Goal: Information Seeking & Learning: Learn about a topic

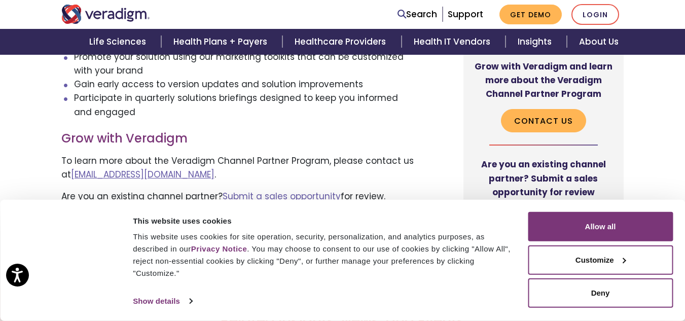
scroll to position [710, 0]
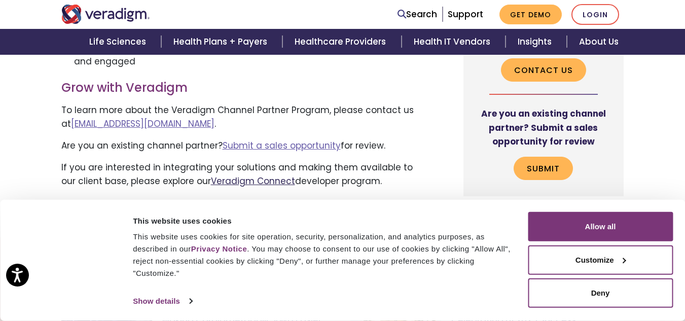
click at [276, 175] on link "Veradigm Connect" at bounding box center [253, 181] width 84 height 12
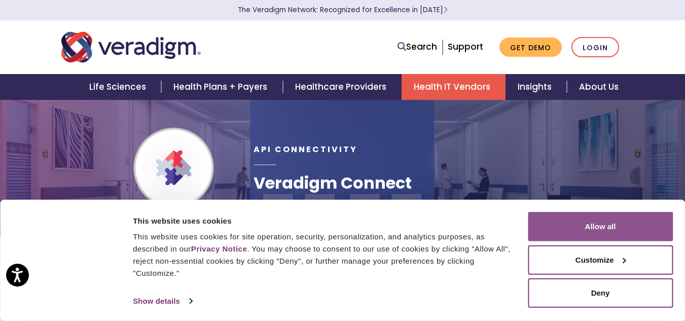
click at [553, 221] on button "Allow all" at bounding box center [600, 226] width 145 height 29
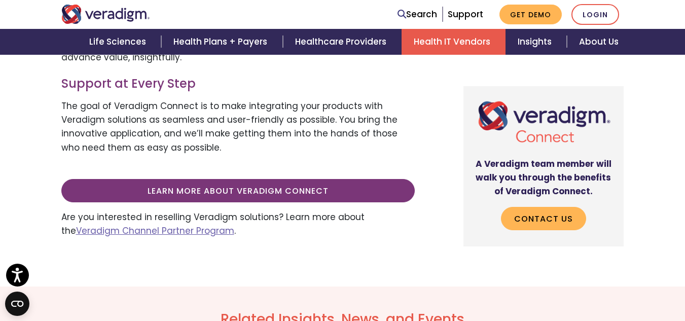
scroll to position [507, 0]
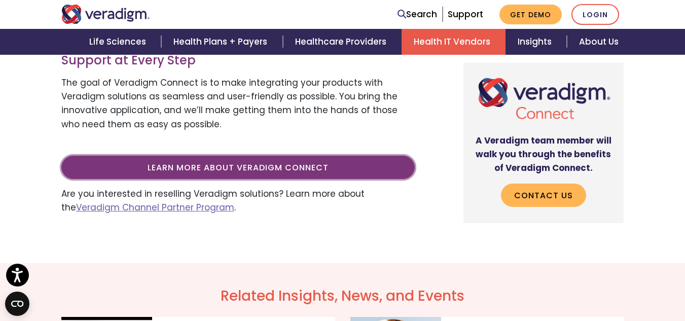
click at [202, 171] on link "Learn more about Veradigm Connect" at bounding box center [238, 167] width 354 height 23
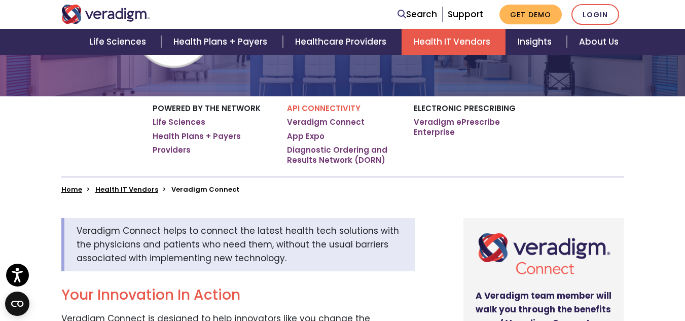
scroll to position [0, 0]
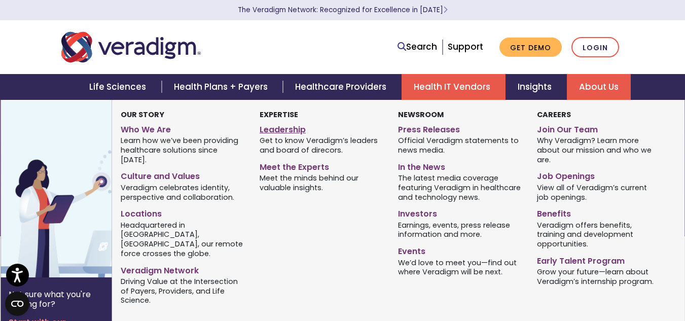
click at [266, 130] on link "Leadership" at bounding box center [321, 128] width 123 height 15
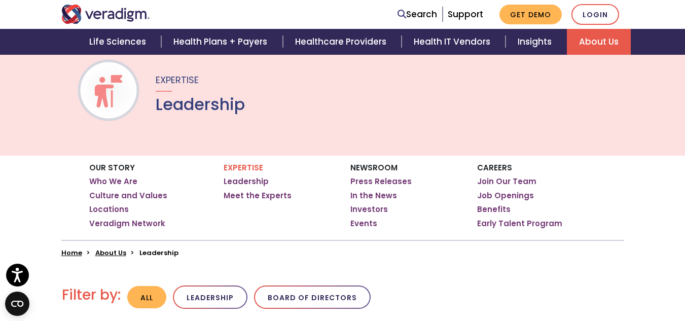
scroll to position [51, 0]
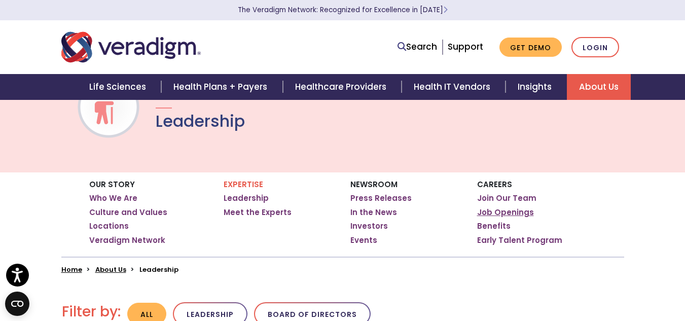
click at [494, 209] on link "Job Openings" at bounding box center [505, 212] width 57 height 10
